Goal: Task Accomplishment & Management: Use online tool/utility

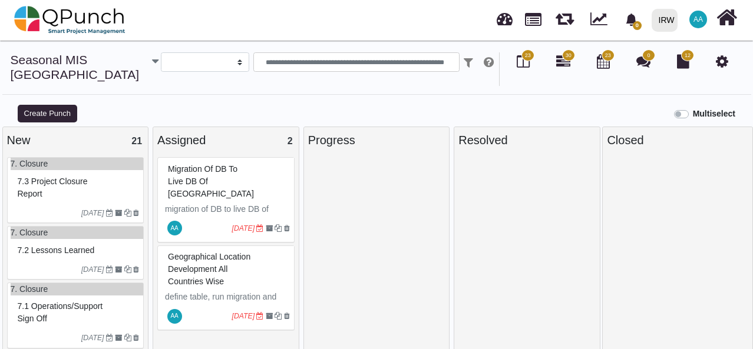
select select
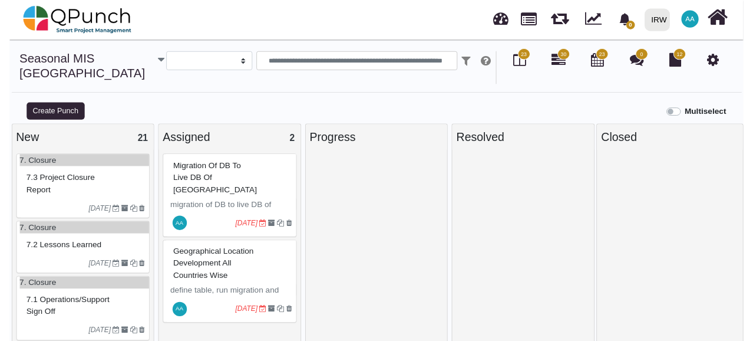
scroll to position [8, 0]
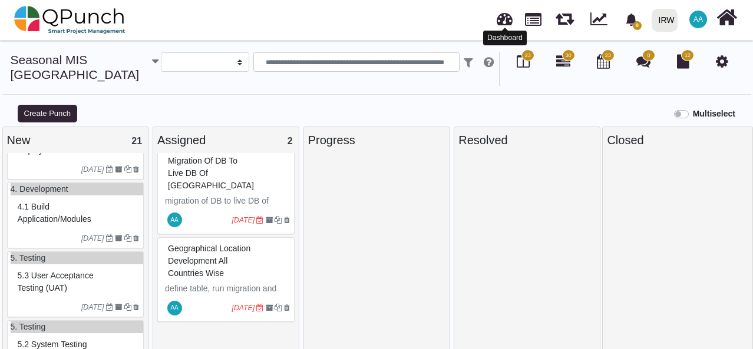
click at [501, 14] on link at bounding box center [505, 17] width 16 height 19
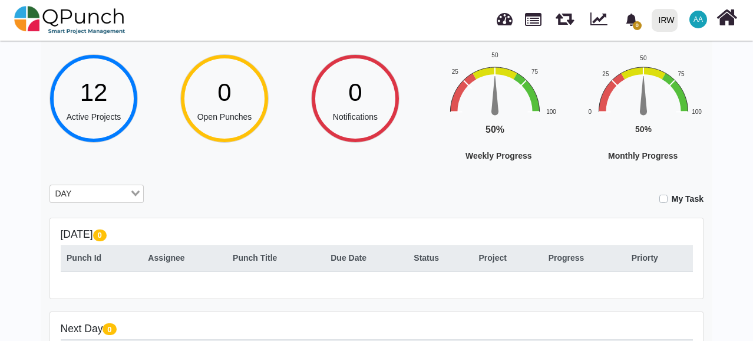
scroll to position [64, 0]
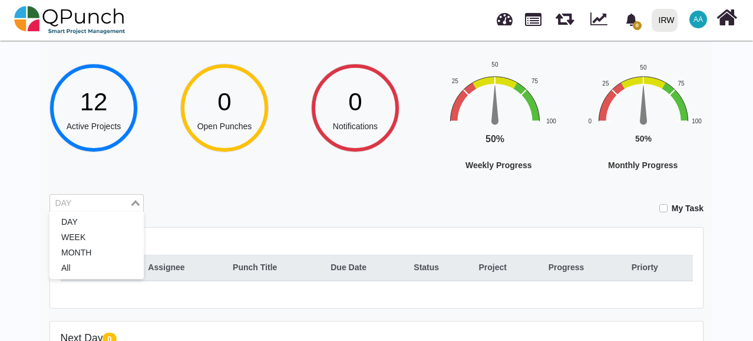
click at [131, 209] on div "DAY Loading..." at bounding box center [96, 203] width 94 height 19
click at [75, 268] on li "All" at bounding box center [96, 267] width 94 height 15
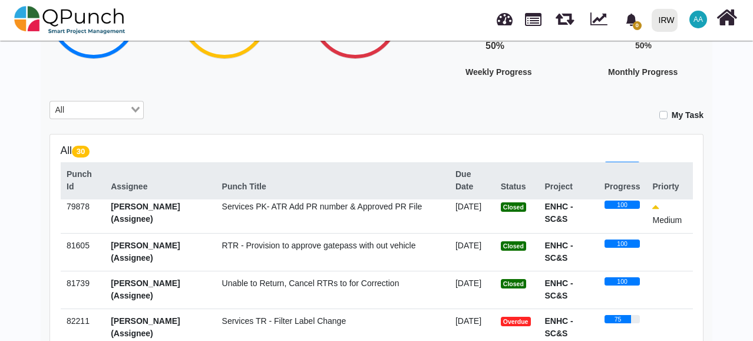
scroll to position [131, 0]
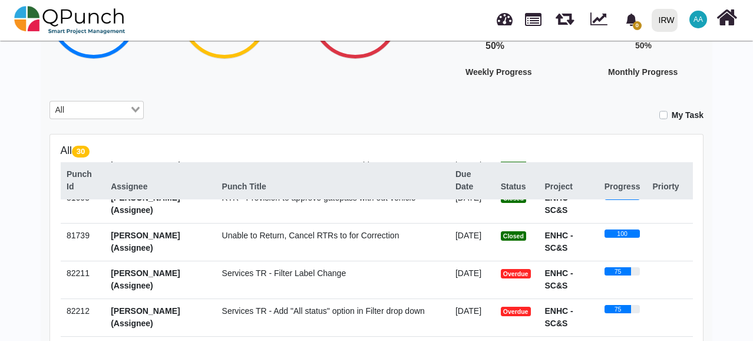
click at [275, 272] on span "Services TR - Filter Label Change" at bounding box center [284, 272] width 124 height 9
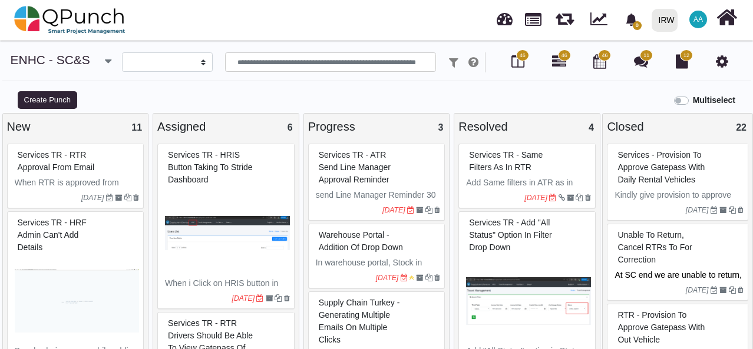
select select
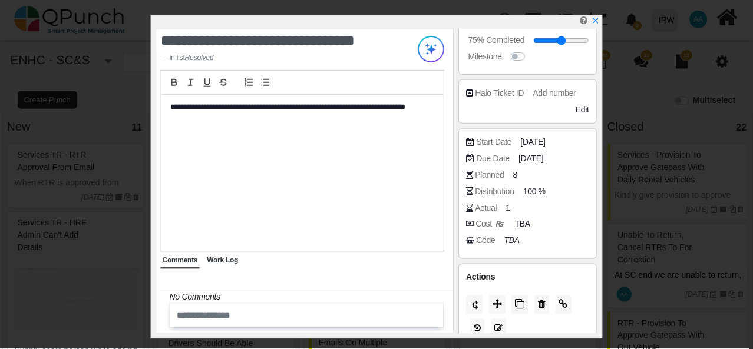
scroll to position [387, 0]
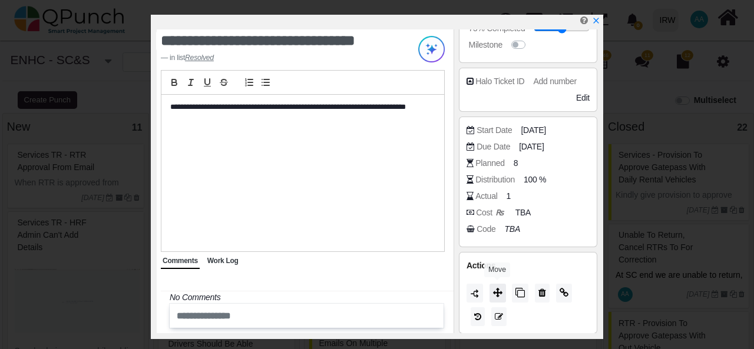
click at [496, 293] on icon at bounding box center [497, 292] width 9 height 9
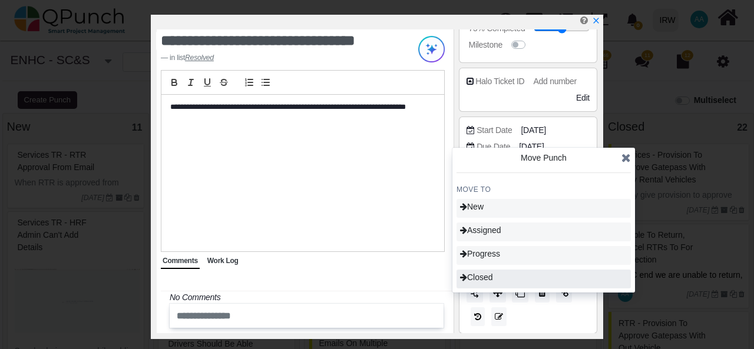
click at [493, 279] on span "Closed" at bounding box center [476, 277] width 33 height 9
type input "***"
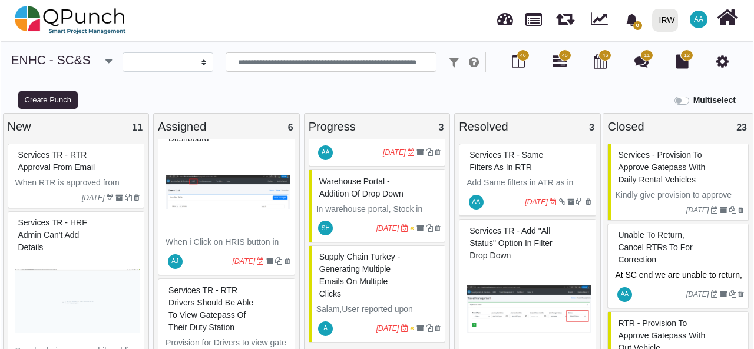
scroll to position [104, 0]
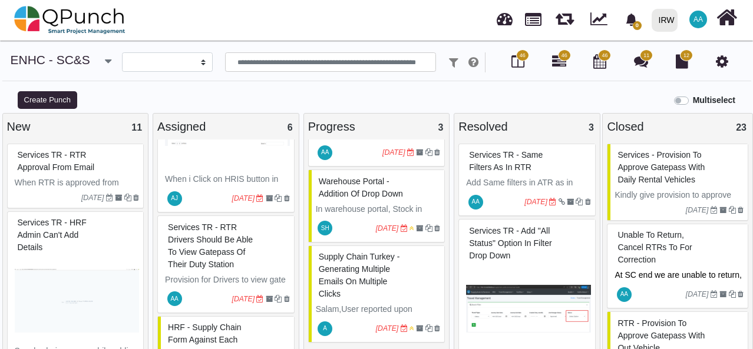
click at [223, 249] on span "Services TR - RTR drivers should be able to view gatepass of their duty station" at bounding box center [210, 246] width 85 height 47
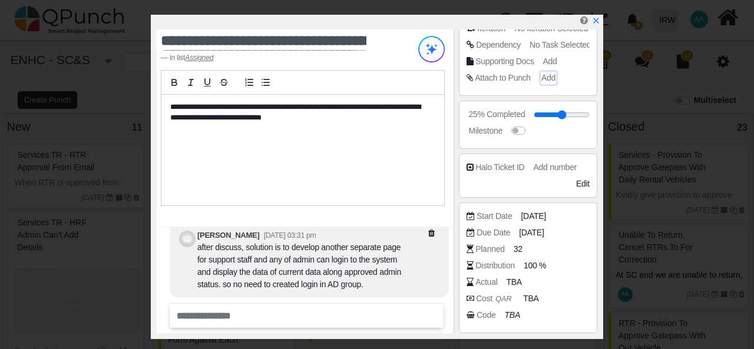
scroll to position [167, 0]
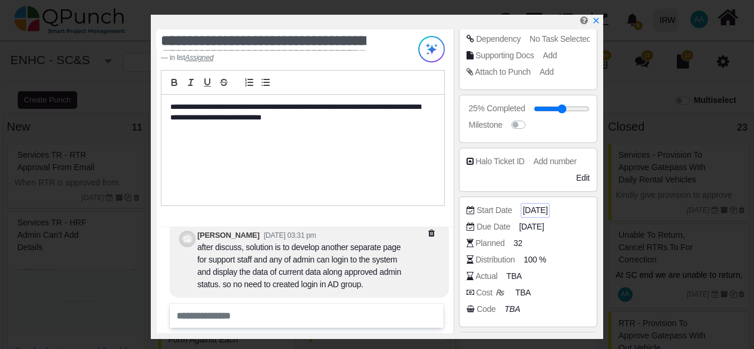
click at [530, 209] on span "[DATE]" at bounding box center [535, 210] width 25 height 12
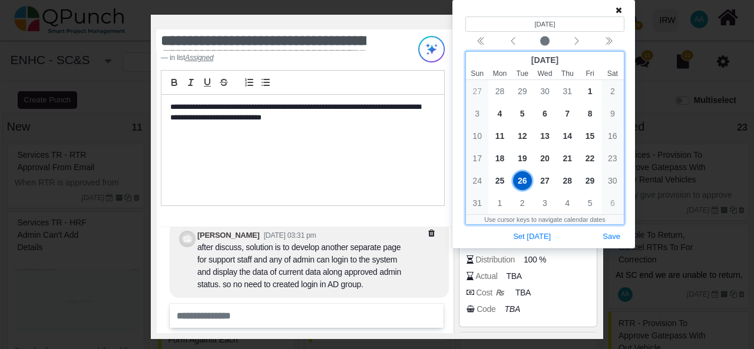
click at [522, 203] on span "2" at bounding box center [522, 203] width 19 height 19
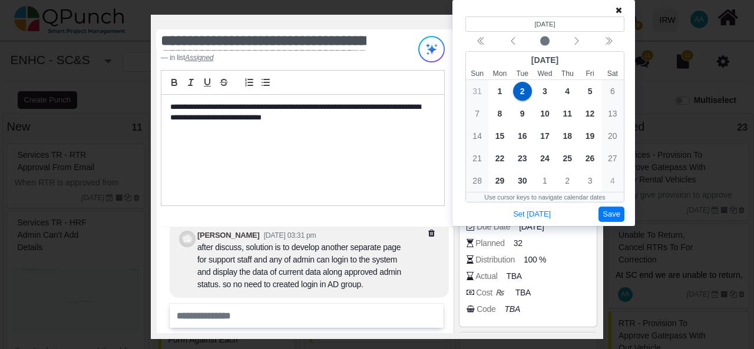
click at [609, 212] on button "Save" at bounding box center [612, 215] width 26 height 16
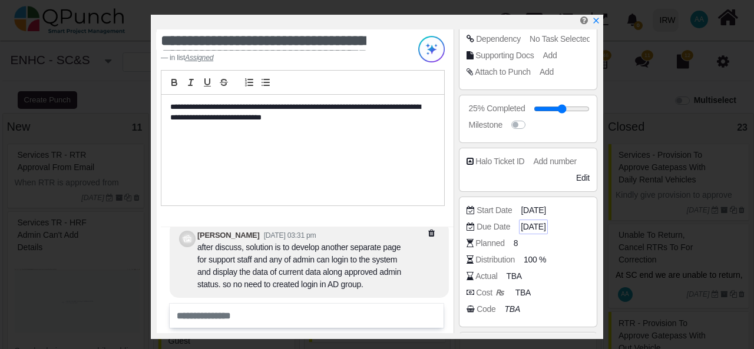
click at [526, 226] on span "[DATE]" at bounding box center [533, 227] width 25 height 12
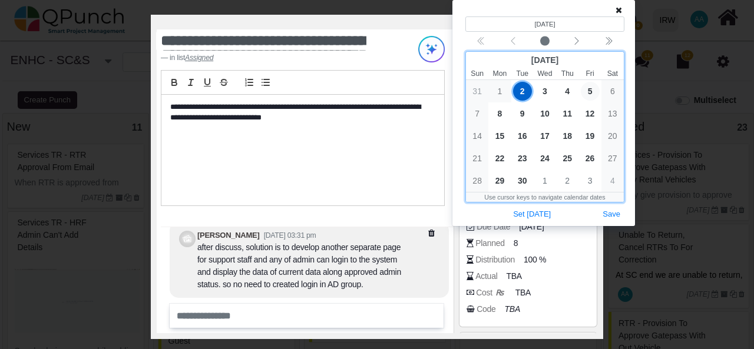
click at [589, 88] on span "5" at bounding box center [590, 91] width 19 height 19
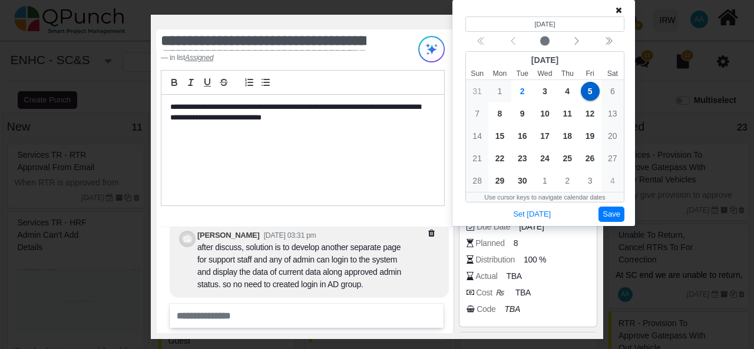
click at [607, 214] on button "Save" at bounding box center [612, 215] width 26 height 16
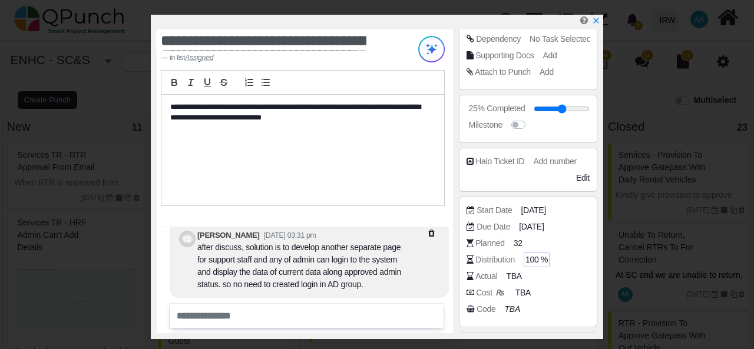
click at [536, 261] on span "100 %" at bounding box center [537, 260] width 22 height 12
type input "*"
type input "**"
click at [564, 281] on div "Actual TBA" at bounding box center [528, 278] width 123 height 16
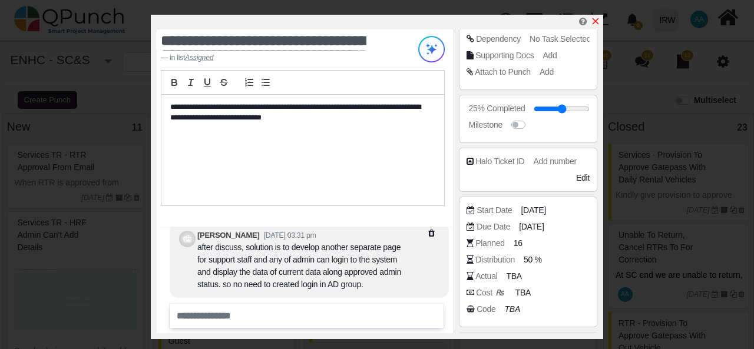
click at [596, 21] on icon "x" at bounding box center [595, 20] width 9 height 9
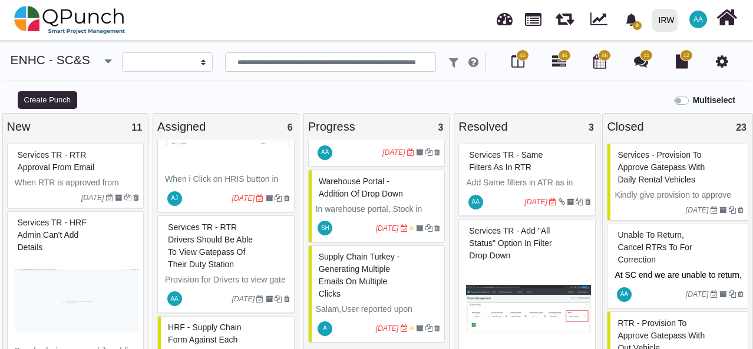
click at [246, 260] on span "Services TR - RTR drivers should be able to view gatepass of their duty station" at bounding box center [210, 246] width 85 height 47
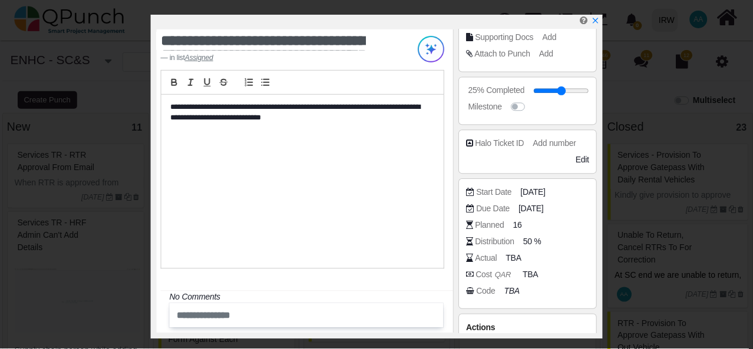
scroll to position [248, 0]
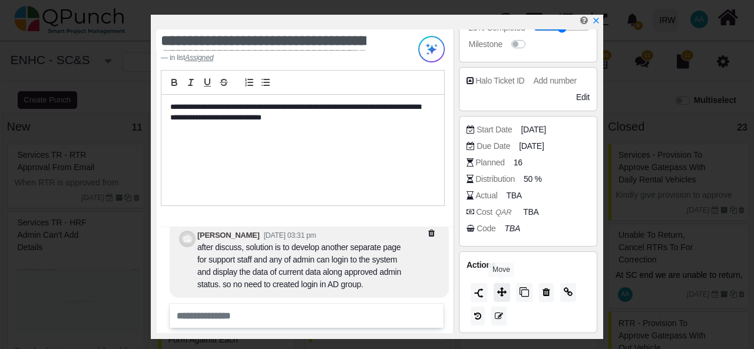
click at [504, 291] on icon at bounding box center [501, 292] width 9 height 9
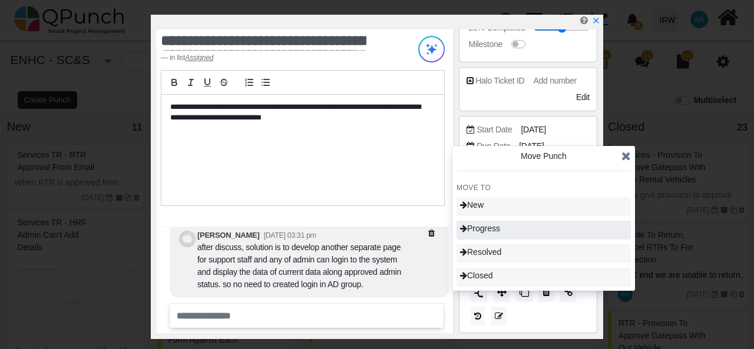
click at [493, 232] on span "Progress" at bounding box center [480, 228] width 40 height 9
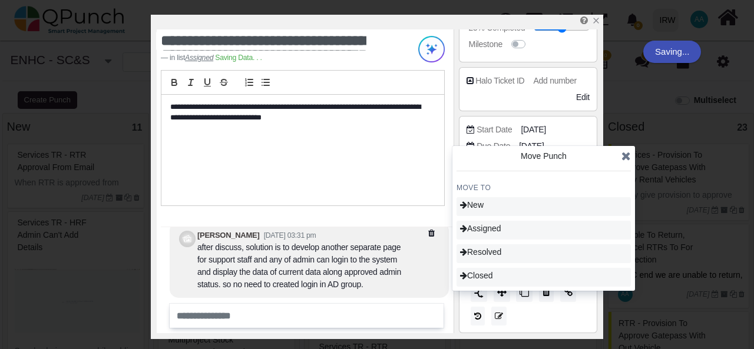
type input "**"
click at [628, 155] on icon at bounding box center [626, 156] width 9 height 12
